Goal: Transaction & Acquisition: Purchase product/service

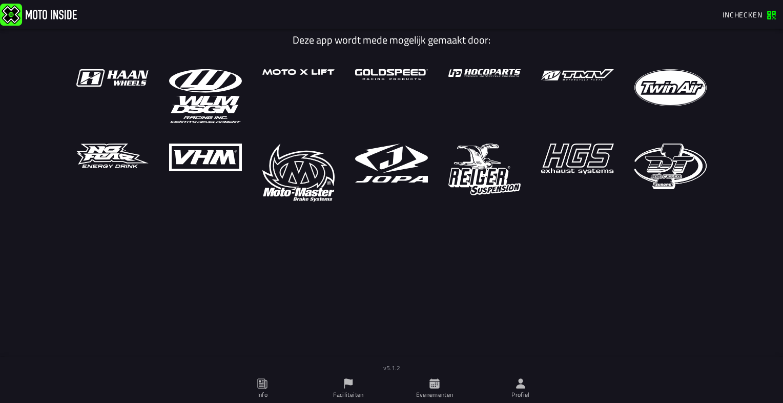
click at [736, 13] on span "Inchecken" at bounding box center [743, 14] width 40 height 11
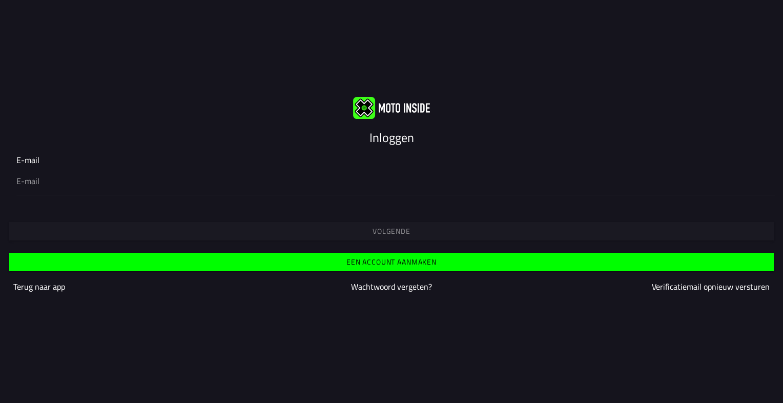
click at [32, 190] on div at bounding box center [391, 180] width 750 height 29
click at [32, 187] on input "email" at bounding box center [391, 181] width 750 height 12
type input "thijsleenders88@gmail.com"
click at [247, 239] on button "Volgende" at bounding box center [391, 231] width 765 height 18
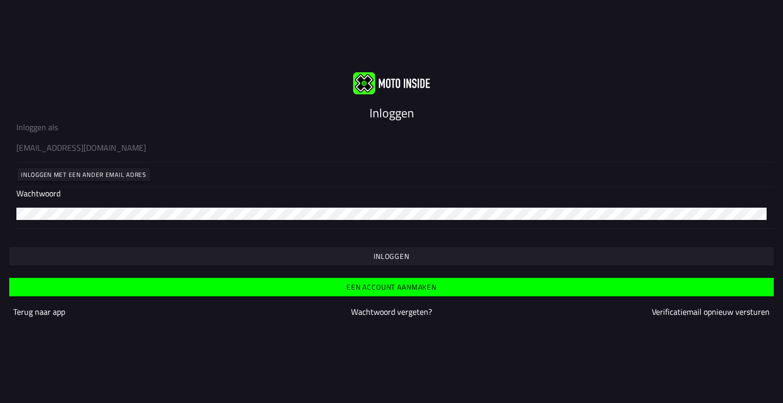
click at [350, 261] on button "Inloggen" at bounding box center [391, 256] width 765 height 18
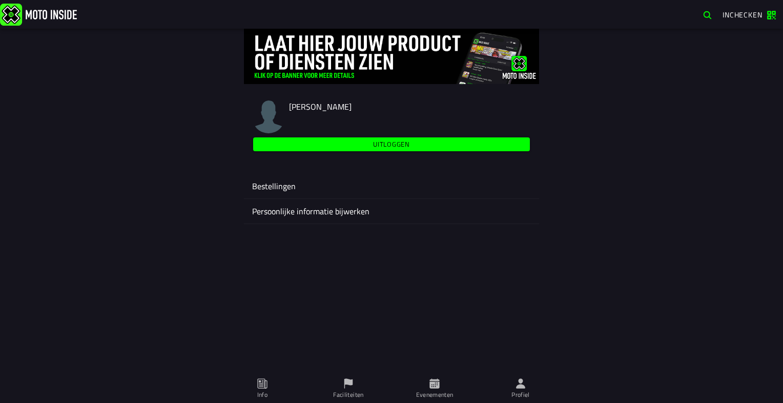
click at [433, 388] on icon at bounding box center [435, 383] width 10 height 10
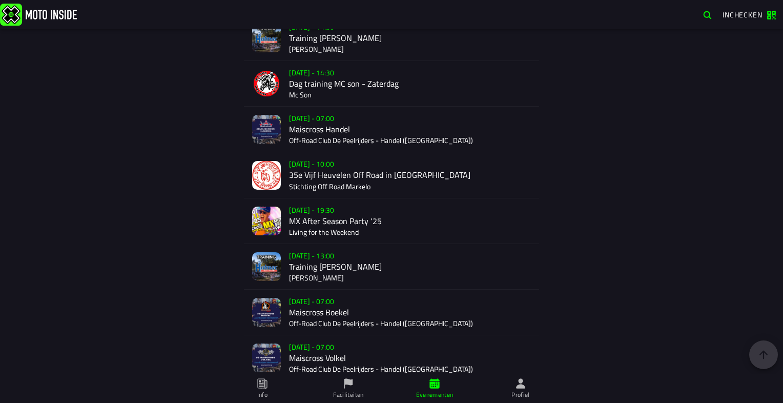
scroll to position [1818, 0]
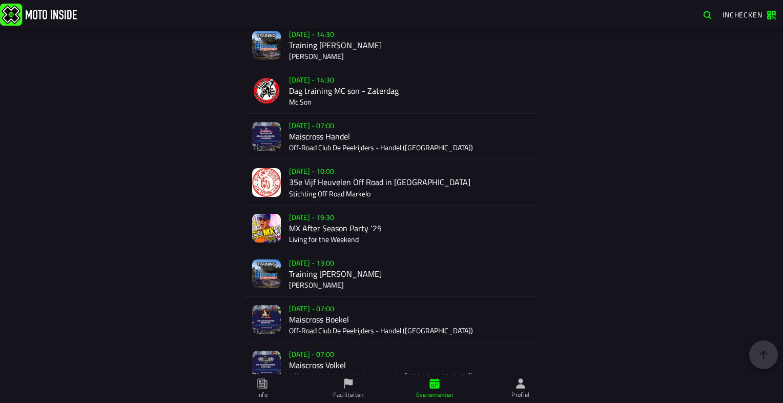
click at [391, 138] on div "Verkoop nog niet gestart Su 2 Nov - 07:00 Maiscross Handel Off-Road Club De Pee…" at bounding box center [410, 136] width 242 height 45
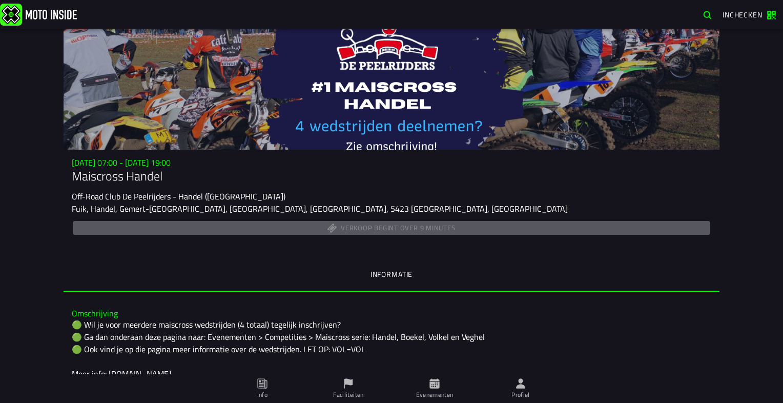
click at [756, 16] on span "Inchecken" at bounding box center [743, 14] width 40 height 11
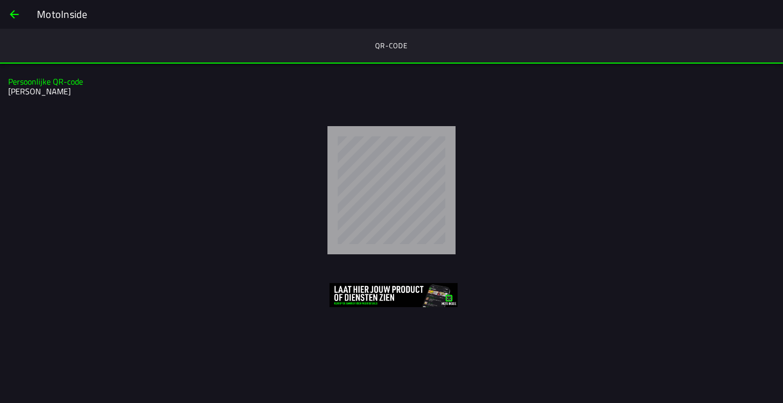
click at [4, 13] on button "back" at bounding box center [14, 14] width 25 height 25
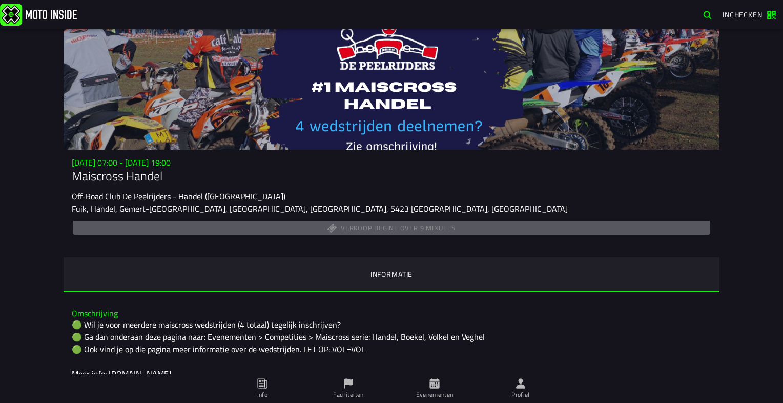
click at [373, 231] on div "Verkoop begint over 9 minutes" at bounding box center [392, 228] width 640 height 18
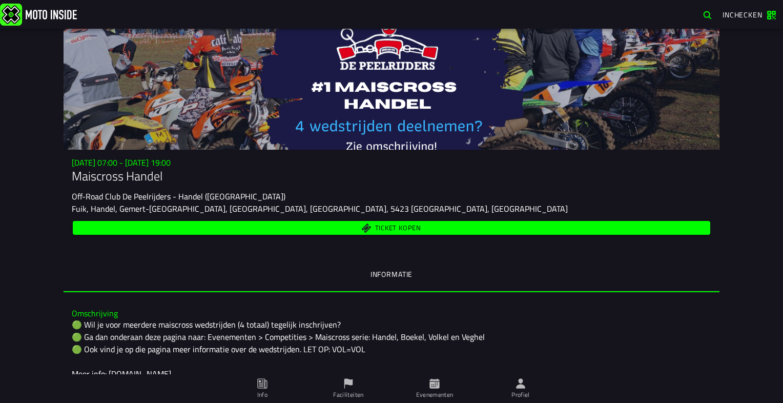
click at [408, 222] on button "Ticket kopen" at bounding box center [392, 228] width 638 height 14
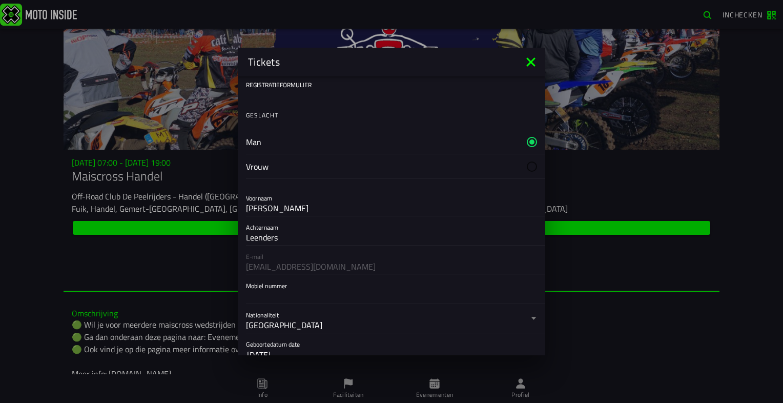
click at [372, 265] on div "E-mail thijsleenders88@gmail.com" at bounding box center [392, 260] width 308 height 29
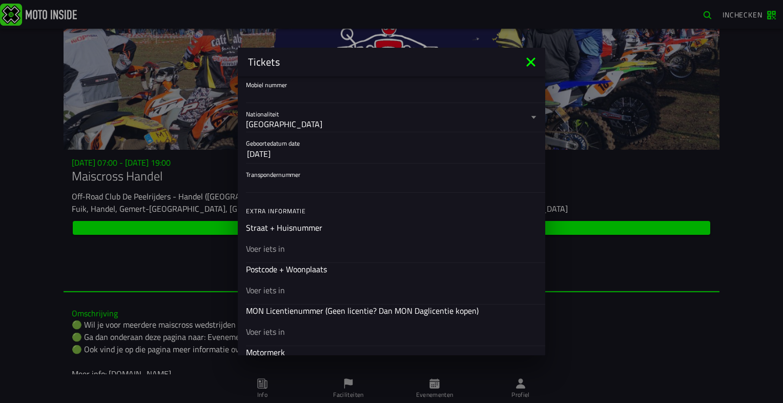
scroll to position [205, 0]
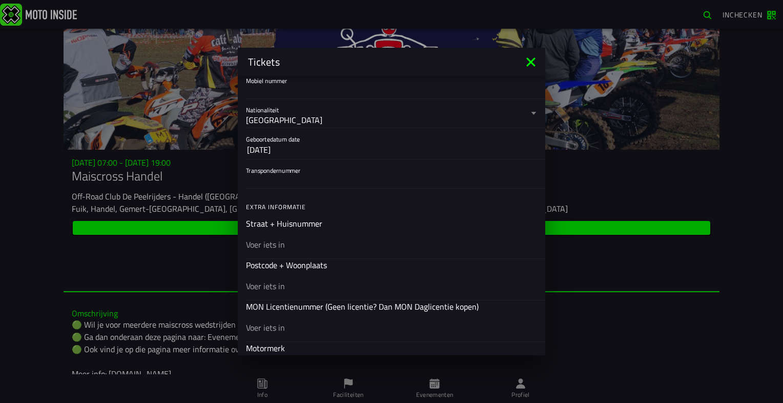
click at [291, 189] on ion-list "Registratieformulier Geslacht Man Vrouw Voornaam Thijs Achternaam Leenders E-ma…" at bounding box center [392, 31] width 308 height 321
click at [290, 186] on input "Transpondernummer" at bounding box center [391, 180] width 291 height 12
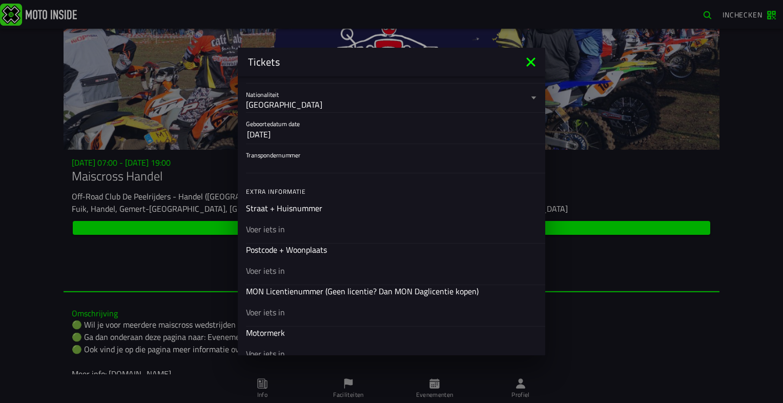
scroll to position [219, 0]
click at [290, 231] on input "text" at bounding box center [391, 231] width 291 height 12
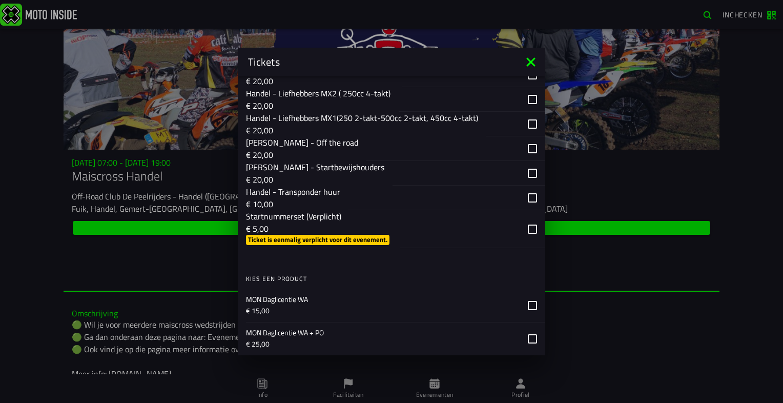
scroll to position [779, 0]
click at [526, 201] on div "button" at bounding box center [447, 196] width 197 height 25
click at [524, 233] on div "button" at bounding box center [473, 228] width 146 height 38
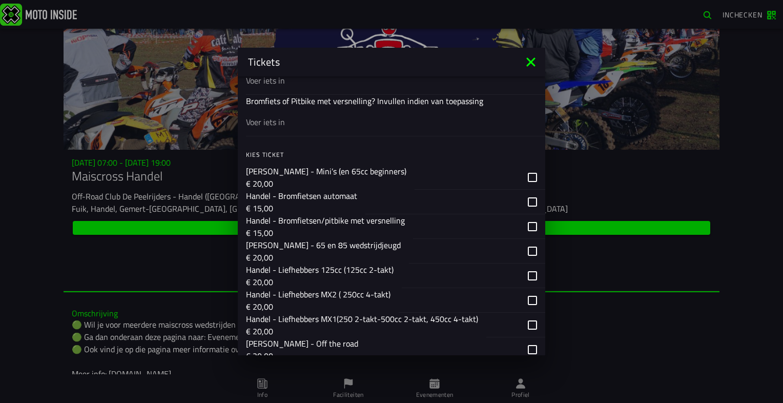
scroll to position [574, 0]
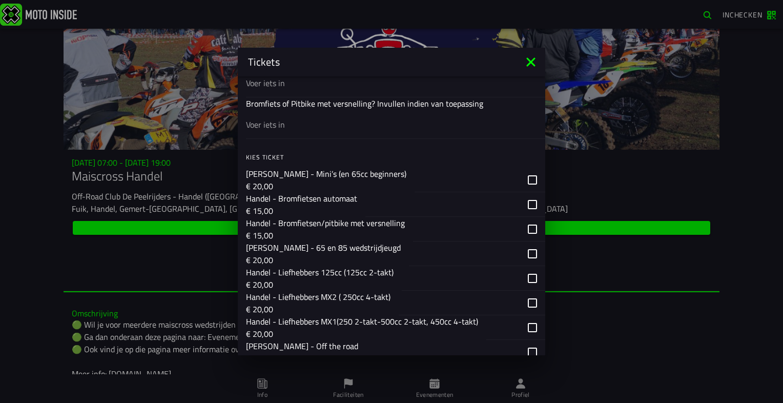
click at [492, 224] on div "button" at bounding box center [466, 229] width 107 height 24
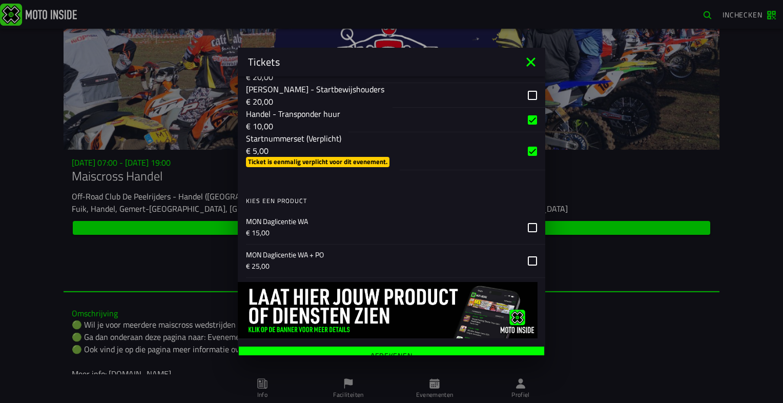
scroll to position [856, 0]
click at [291, 220] on div "MON Daglicentie WA € 15,00" at bounding box center [383, 227] width 274 height 33
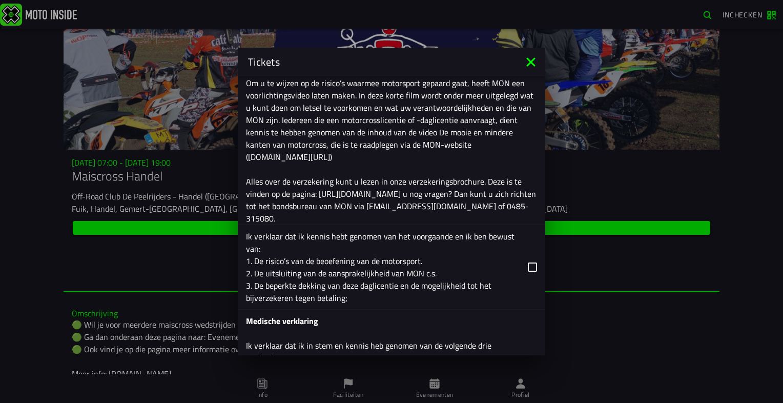
scroll to position [1439, 0]
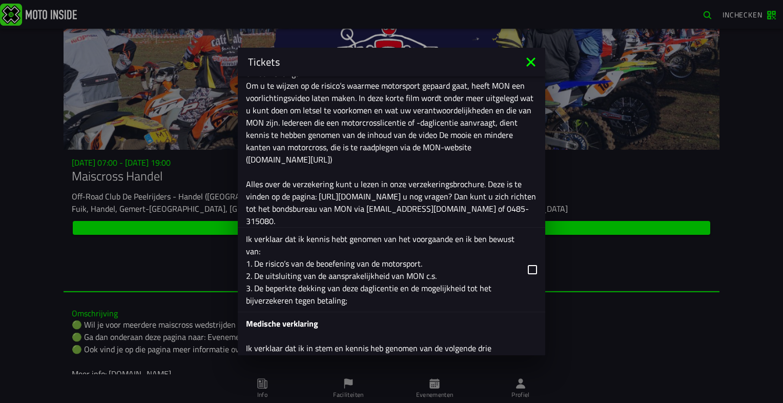
click at [486, 279] on div "Ik verklaar dat ik kennis hebt genomen van het voorgaande en ik ben bewust van:…" at bounding box center [383, 270] width 274 height 74
click at [0, 0] on input "Ik verklaar dat ik kennis hebt genomen van het voorgaande en ik ben bewust van:…" at bounding box center [0, 0] width 0 height 0
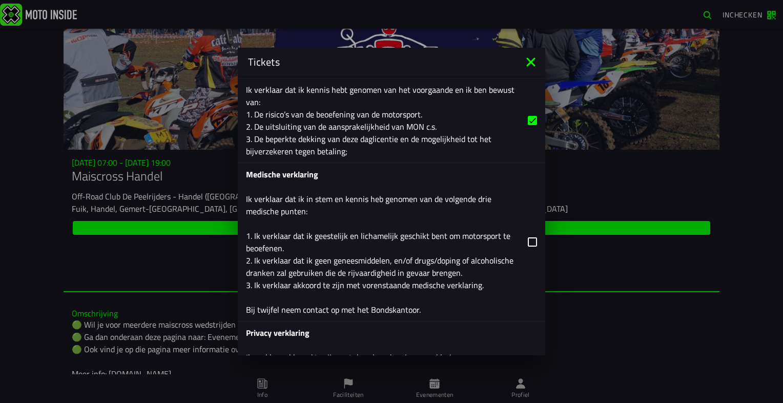
scroll to position [1585, 0]
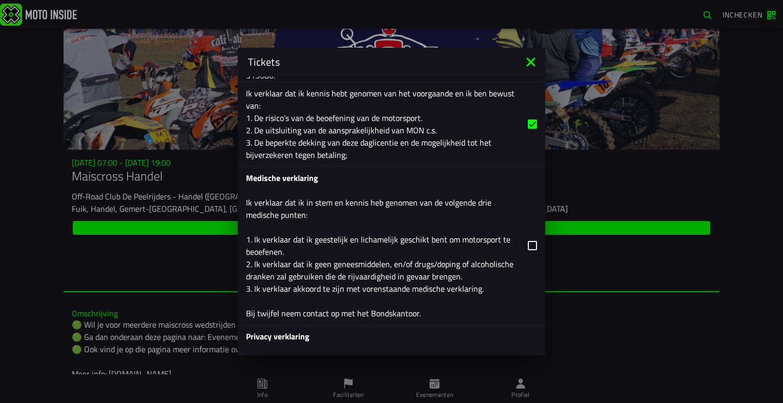
click at [528, 250] on icon at bounding box center [532, 245] width 9 height 9
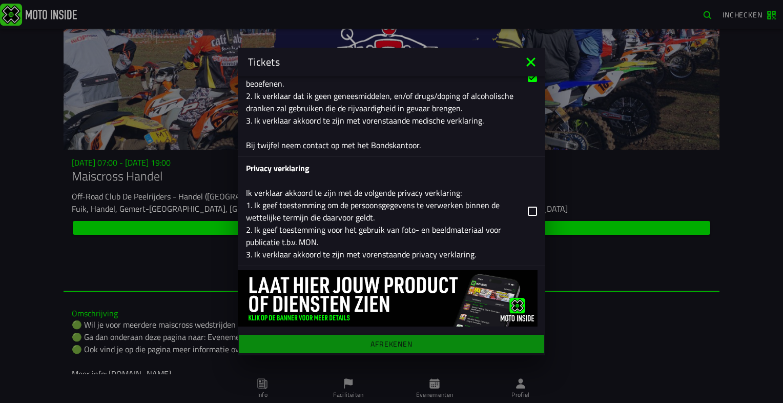
click at [505, 210] on div "Privacy verklaring Ik verklaar akkoord te zijn met de volgende privacy verklari…" at bounding box center [383, 211] width 274 height 98
click at [0, 0] on input "Privacy verklaring Ik verklaar akkoord te zijn met de volgende privacy verklari…" at bounding box center [0, 0] width 0 height 0
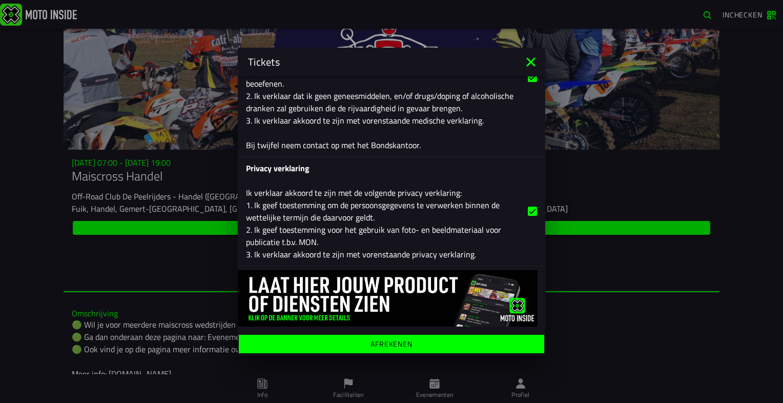
click at [447, 342] on span "Afrekenen" at bounding box center [392, 343] width 290 height 7
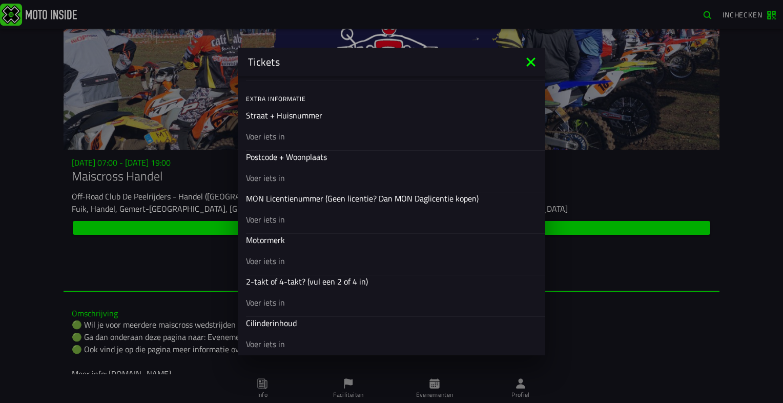
scroll to position [310, 0]
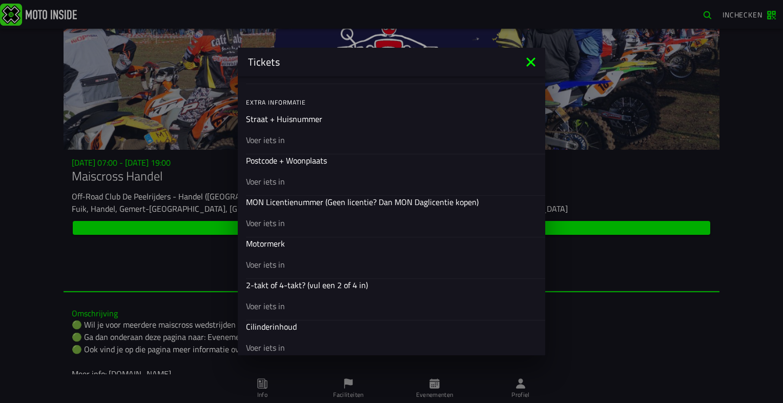
click at [383, 141] on input "text" at bounding box center [391, 140] width 291 height 12
type input "peeldijk 12"
click at [305, 178] on input "text" at bounding box center [391, 181] width 291 height 12
type input "5423VB"
click at [318, 222] on input "text" at bounding box center [391, 223] width 291 height 12
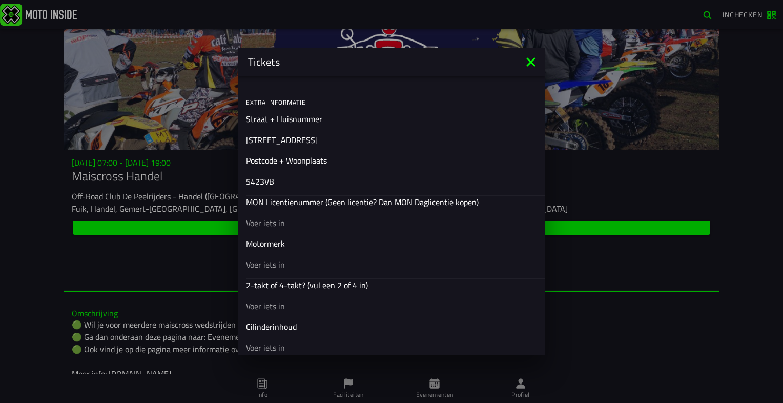
click at [327, 259] on input "text" at bounding box center [391, 264] width 291 height 12
type input "crf 125 honda pitbike"
click at [315, 306] on input "text" at bounding box center [391, 306] width 291 height 12
type input "4"
click at [302, 343] on input "text" at bounding box center [391, 347] width 291 height 12
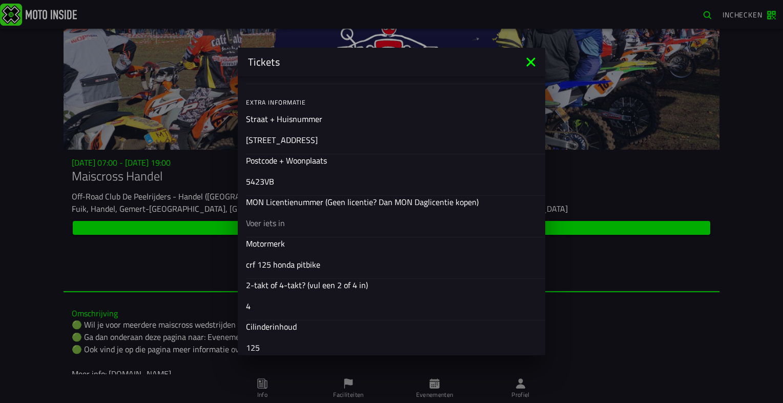
type input "125"
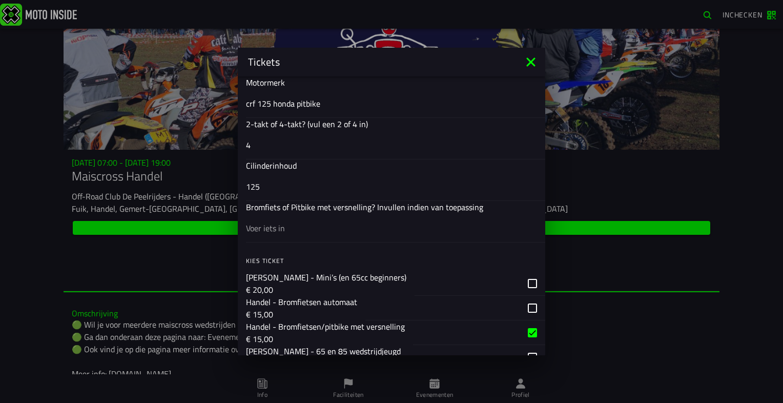
scroll to position [468, 0]
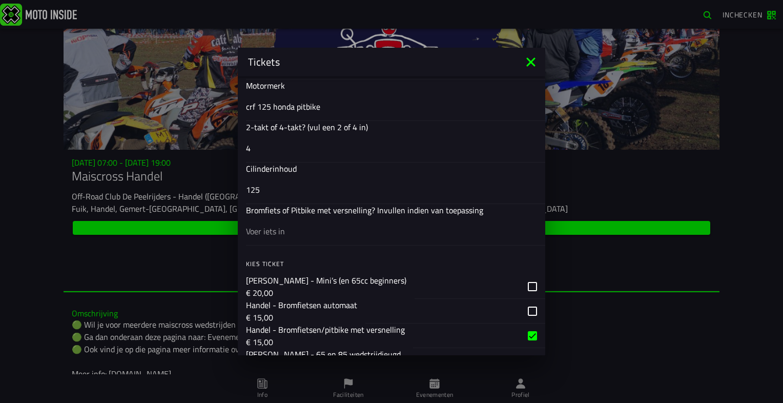
click at [347, 230] on input "text" at bounding box center [391, 231] width 291 height 12
click at [346, 210] on ion-input "Bromfiets of Pitbike met versnelling? Invullen indien van toepassing pitbike me…" at bounding box center [391, 224] width 291 height 41
copy ion-input "versnelling"
click at [0, 0] on div "pitbike met vers" at bounding box center [0, 0] width 0 height 0
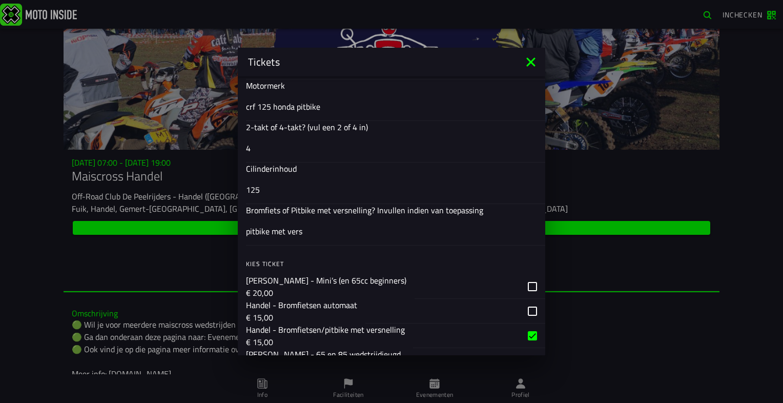
click at [301, 237] on input "pitbike met vers" at bounding box center [391, 231] width 291 height 12
click at [301, 235] on input "pitbike met vers" at bounding box center [391, 231] width 291 height 12
paste input "versnelling"
type input "pitbike met versnelling"
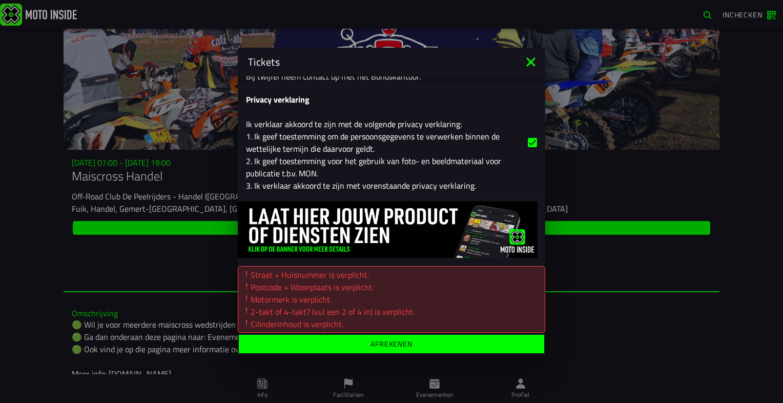
click at [470, 348] on button "Afrekenen" at bounding box center [392, 344] width 306 height 18
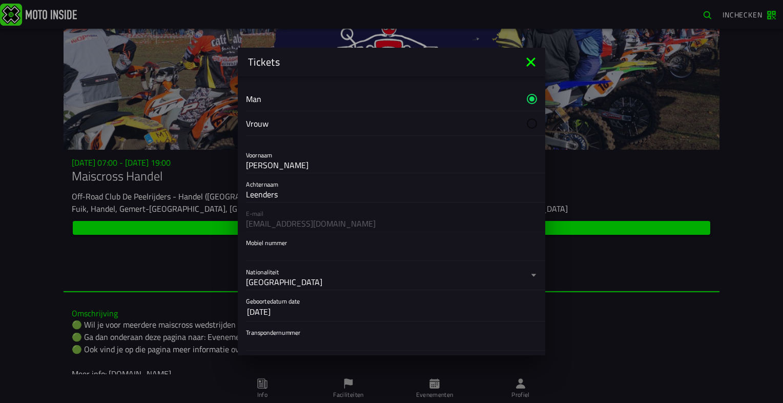
scroll to position [50, 0]
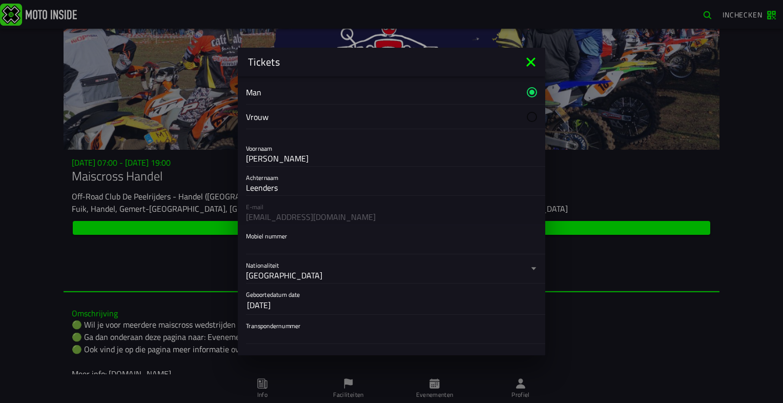
click at [313, 247] on input "Mobiel nummer" at bounding box center [391, 246] width 291 height 12
type input "0630532684"
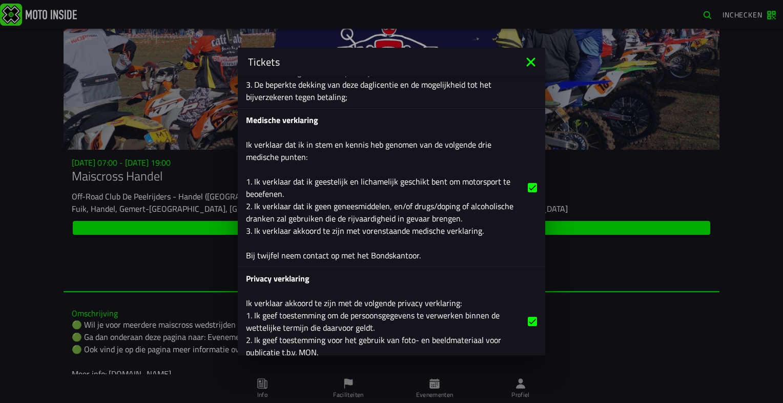
scroll to position [1780, 0]
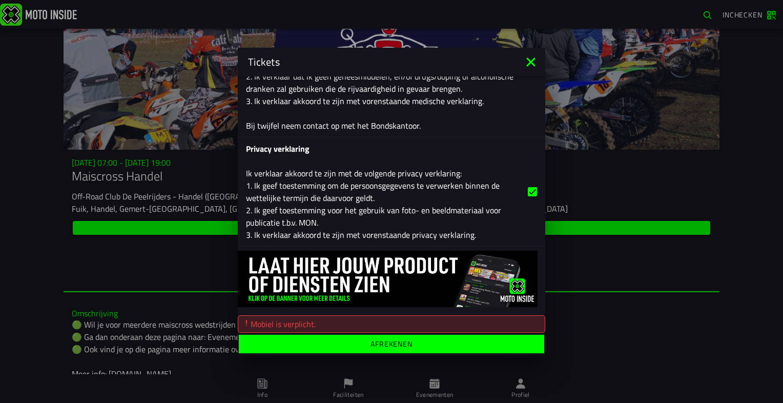
click at [486, 334] on div "Registratieformulier Geslacht Man Vrouw Voornaam Thijs Achternaam Leenders E-ma…" at bounding box center [392, 215] width 308 height 279
click at [475, 339] on button "Afrekenen" at bounding box center [392, 344] width 306 height 18
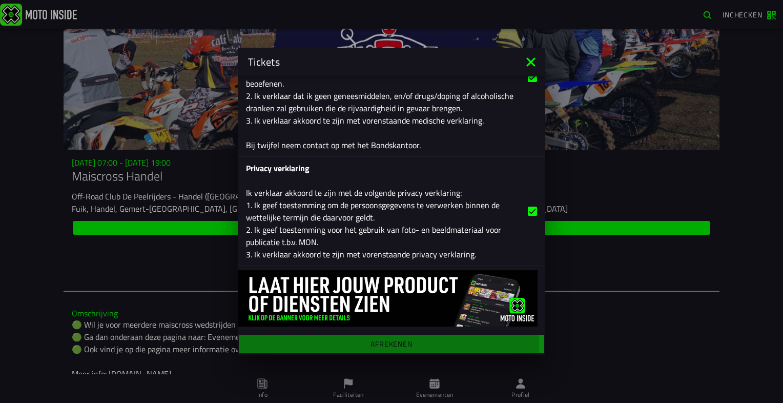
scroll to position [1760, 0]
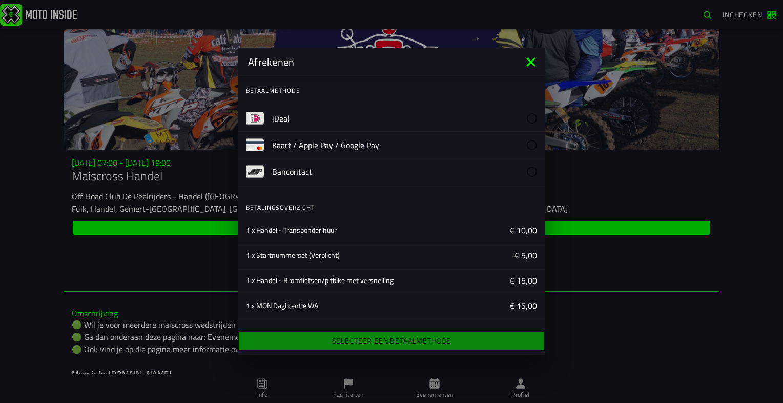
click at [358, 112] on label "iDeal" at bounding box center [404, 118] width 265 height 26
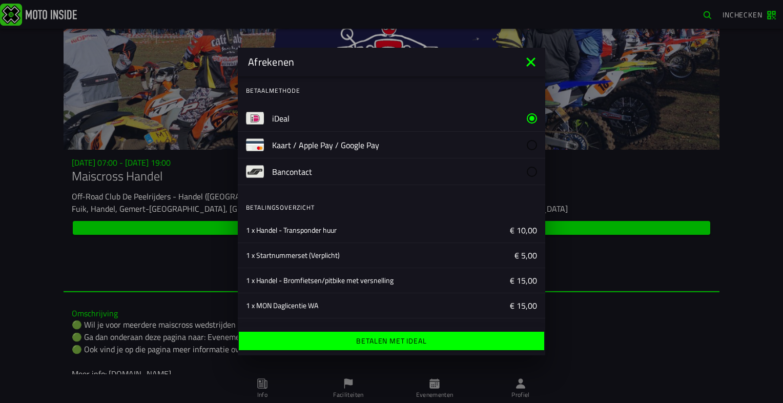
click at [367, 350] on button "Betalen met iDeal" at bounding box center [392, 341] width 306 height 18
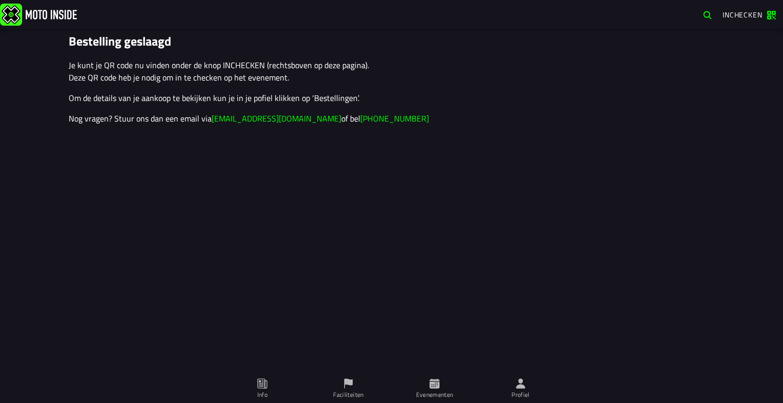
click at [741, 21] on button "Inchecken" at bounding box center [750, 15] width 62 height 16
